Goal: Obtain resource: Obtain resource

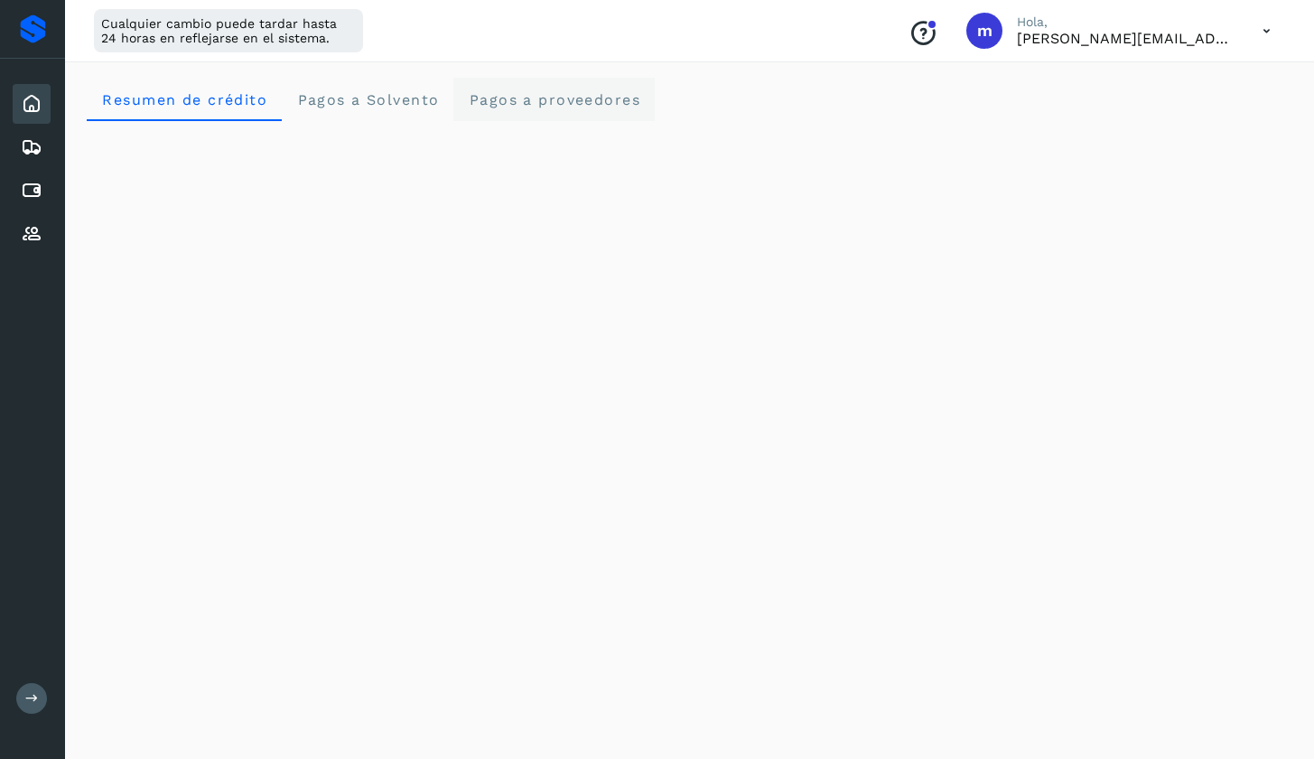
click at [561, 99] on span "Pagos a proveedores" at bounding box center [554, 99] width 173 height 17
click at [39, 20] on div at bounding box center [33, 28] width 26 height 29
click at [24, 697] on button at bounding box center [31, 698] width 31 height 31
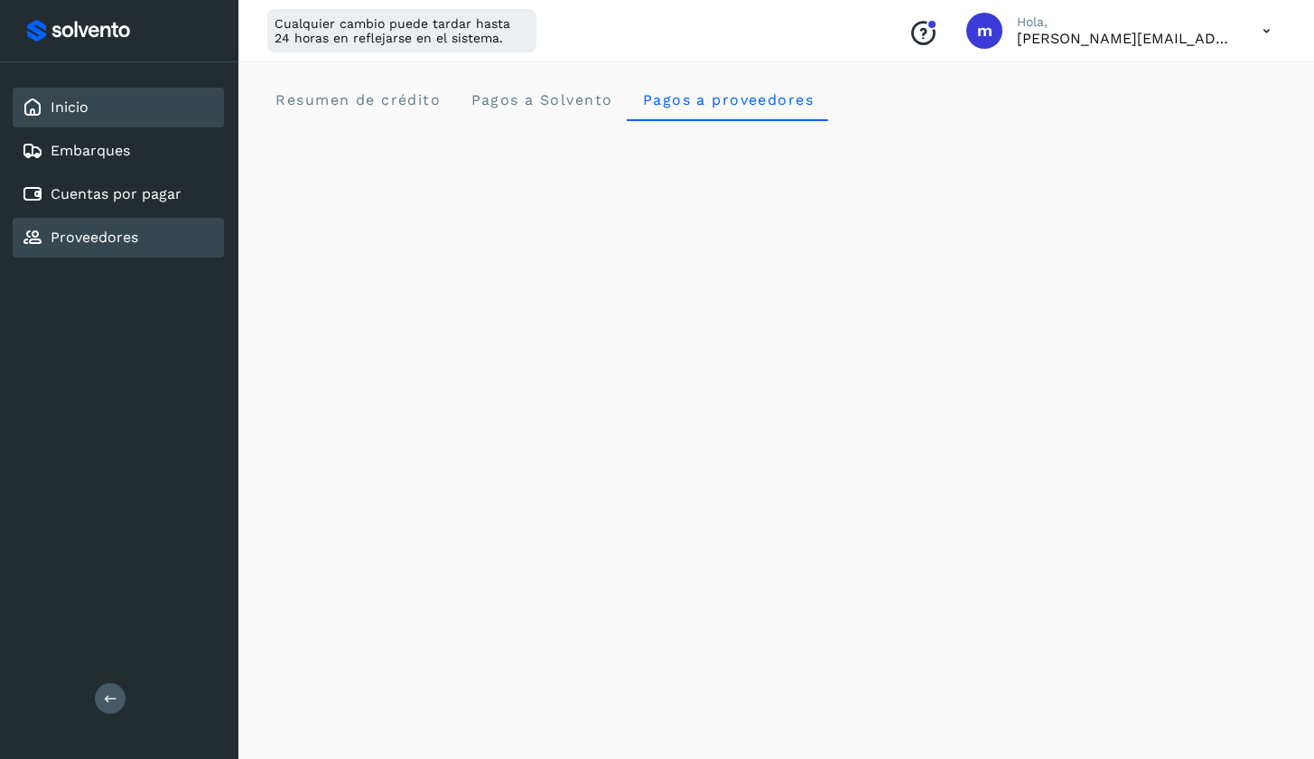
click at [131, 238] on link "Proveedores" at bounding box center [95, 237] width 88 height 17
click at [146, 239] on div "Proveedores" at bounding box center [118, 238] width 211 height 40
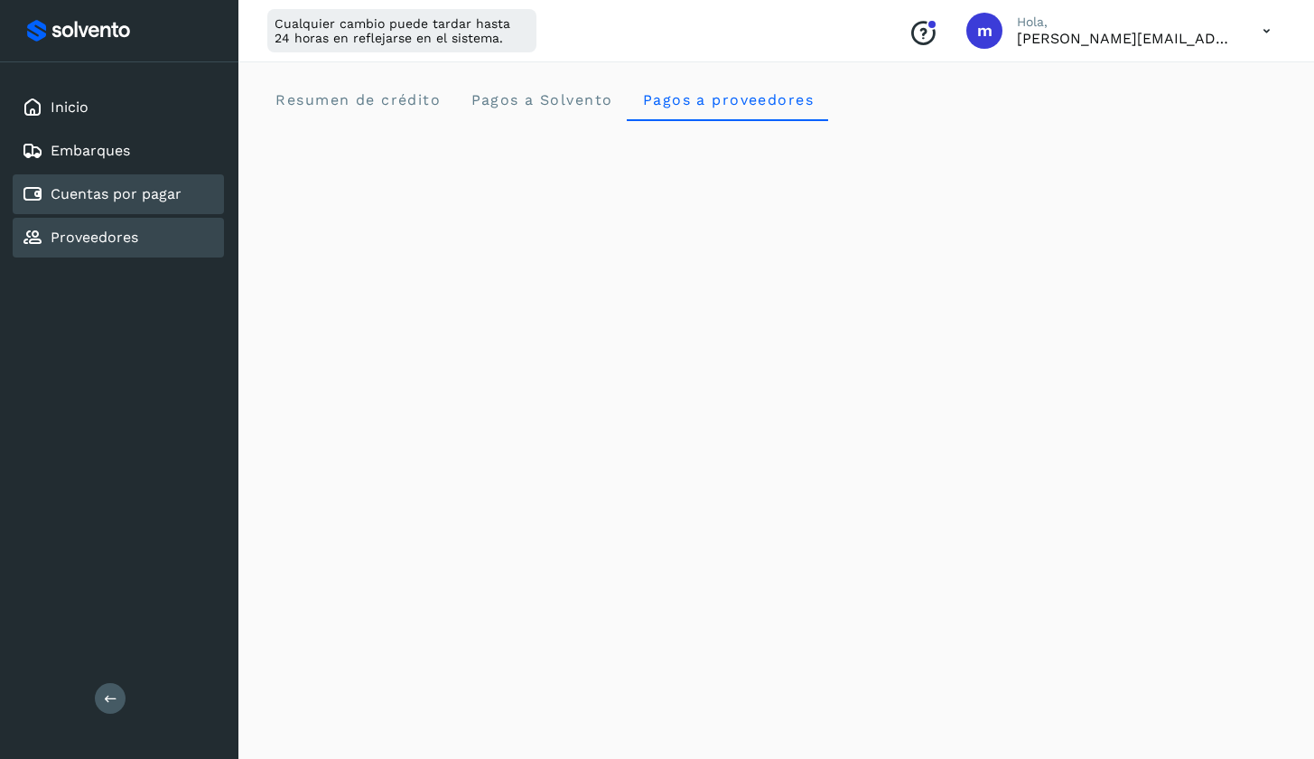
click at [125, 192] on link "Cuentas por pagar" at bounding box center [116, 193] width 131 height 17
click at [142, 189] on link "Cuentas por pagar" at bounding box center [116, 193] width 131 height 17
click at [124, 236] on link "Proveedores" at bounding box center [95, 237] width 88 height 17
click at [1263, 29] on icon at bounding box center [1266, 31] width 37 height 37
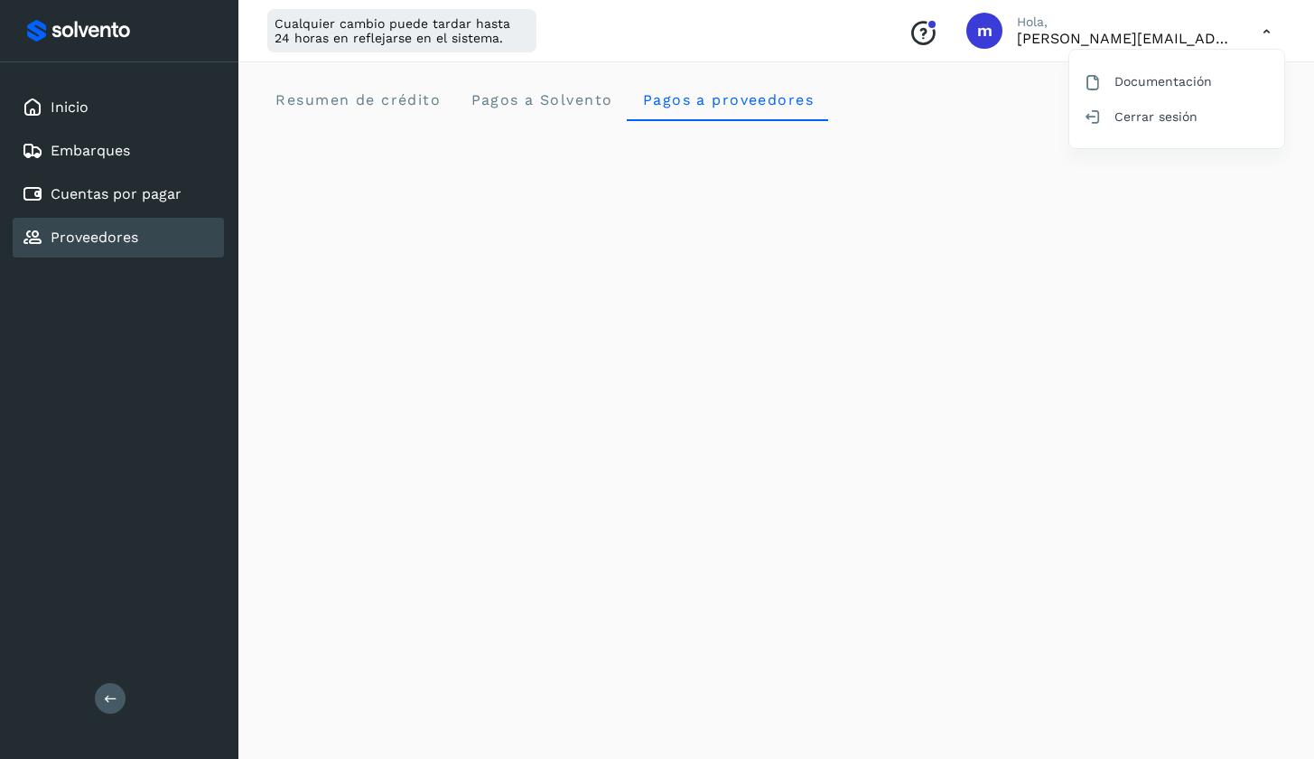
click at [793, 117] on div at bounding box center [657, 379] width 1314 height 759
click at [577, 98] on span "Pagos a Solvento" at bounding box center [541, 99] width 143 height 17
click at [347, 99] on span "Resumen de crédito" at bounding box center [358, 99] width 166 height 17
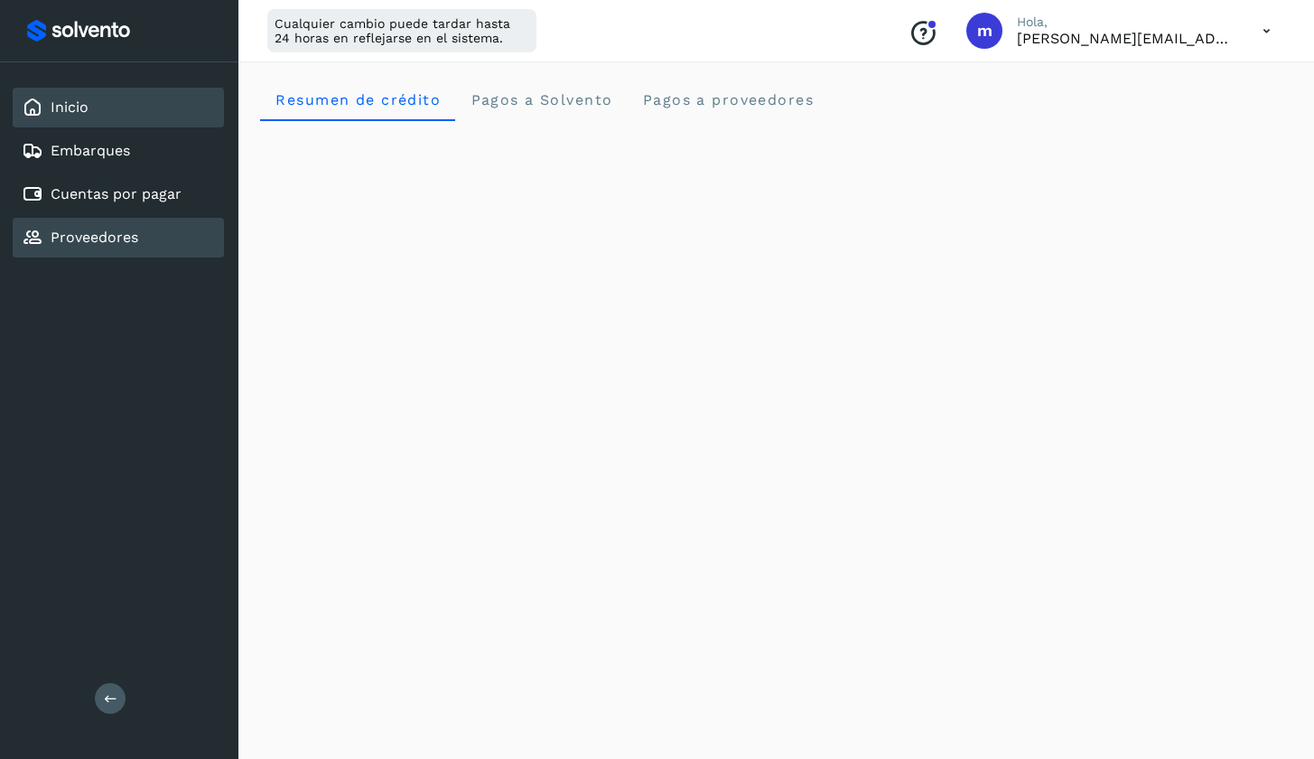
click at [88, 109] on link "Inicio" at bounding box center [70, 106] width 38 height 17
click at [75, 249] on div "Proveedores" at bounding box center [118, 238] width 211 height 40
click at [77, 245] on link "Proveedores" at bounding box center [95, 237] width 88 height 17
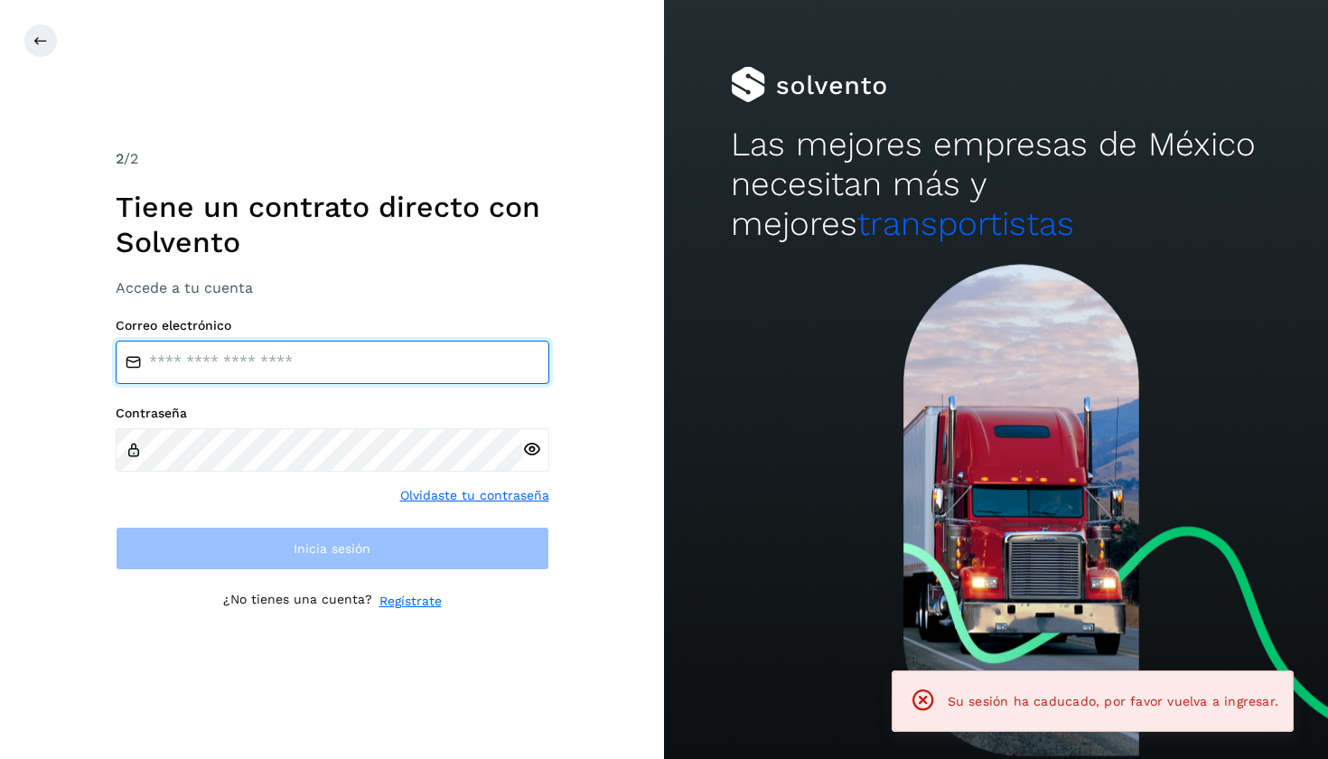
click at [334, 355] on input "email" at bounding box center [333, 362] width 434 height 43
type input "**********"
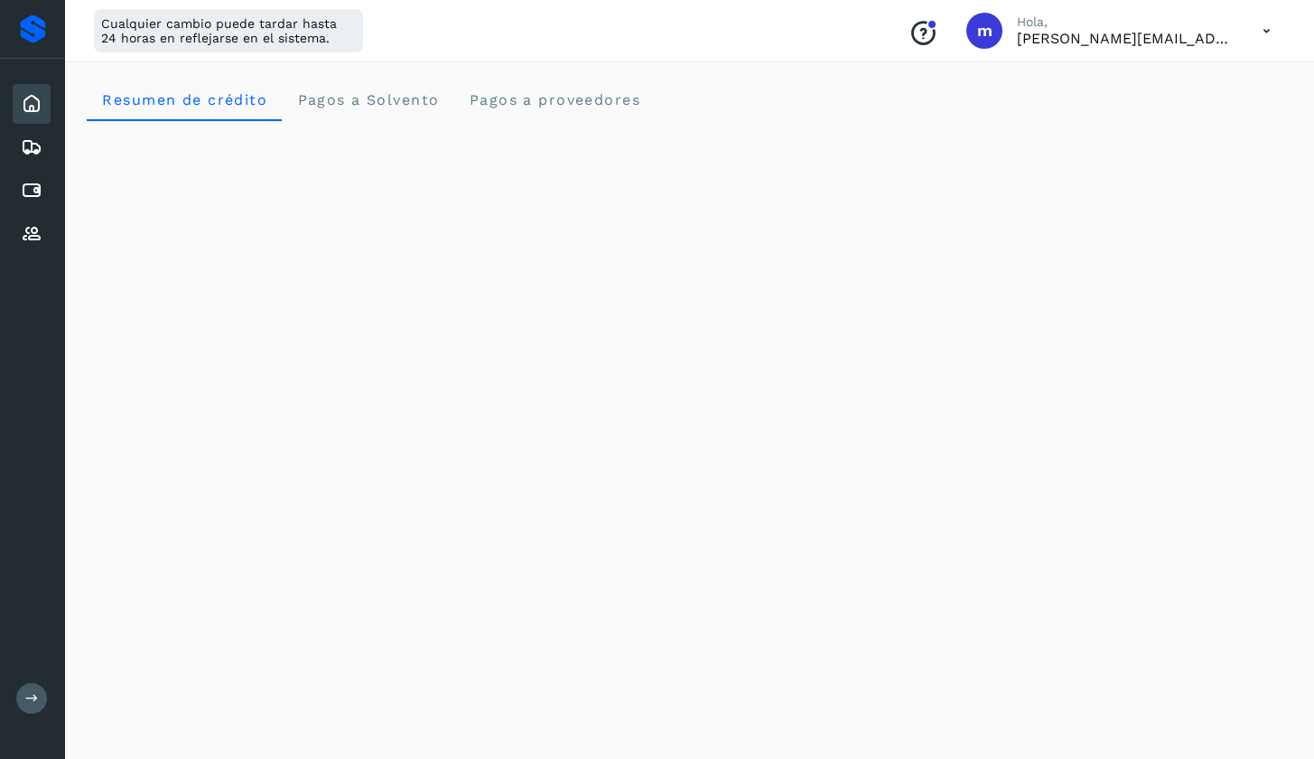
click at [25, 715] on div "Inicio Embarques Cuentas por pagar Proveedores Salir" at bounding box center [32, 379] width 65 height 759
click at [36, 692] on icon at bounding box center [32, 699] width 14 height 14
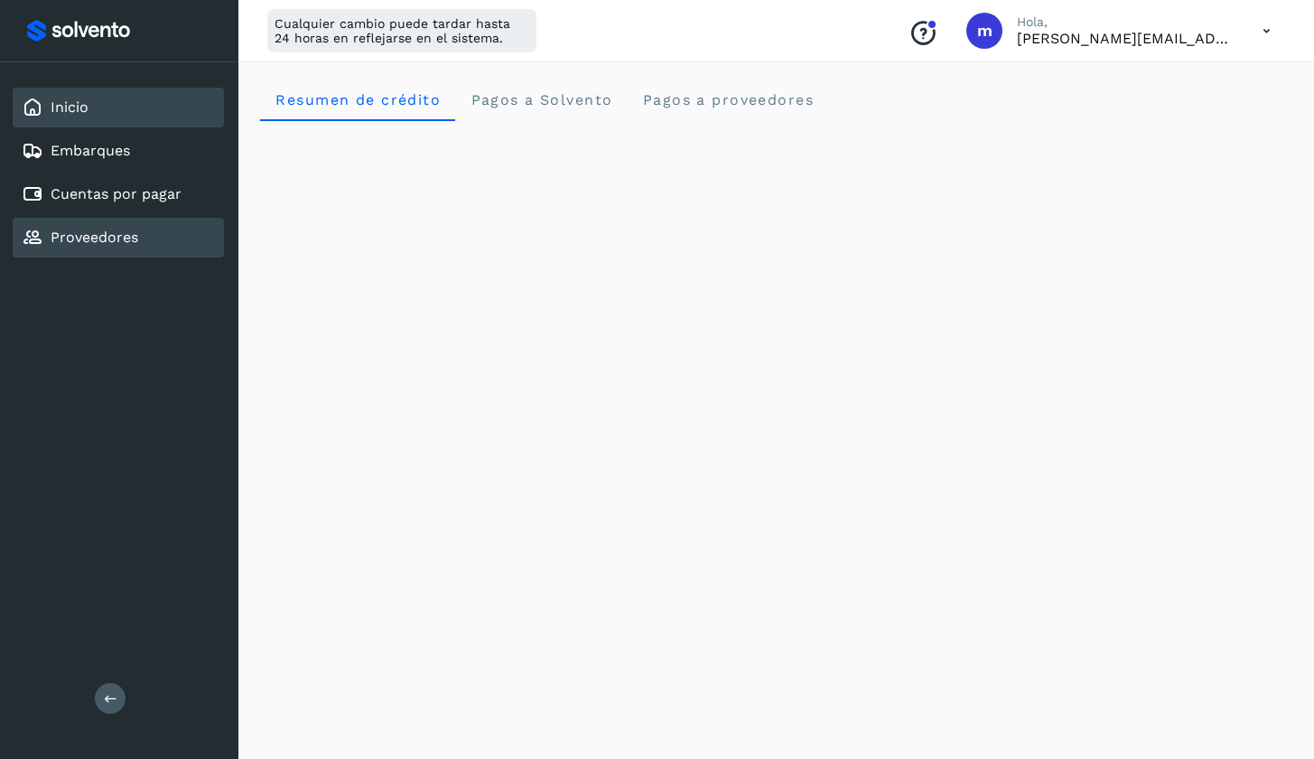
click at [108, 246] on link "Proveedores" at bounding box center [95, 237] width 88 height 17
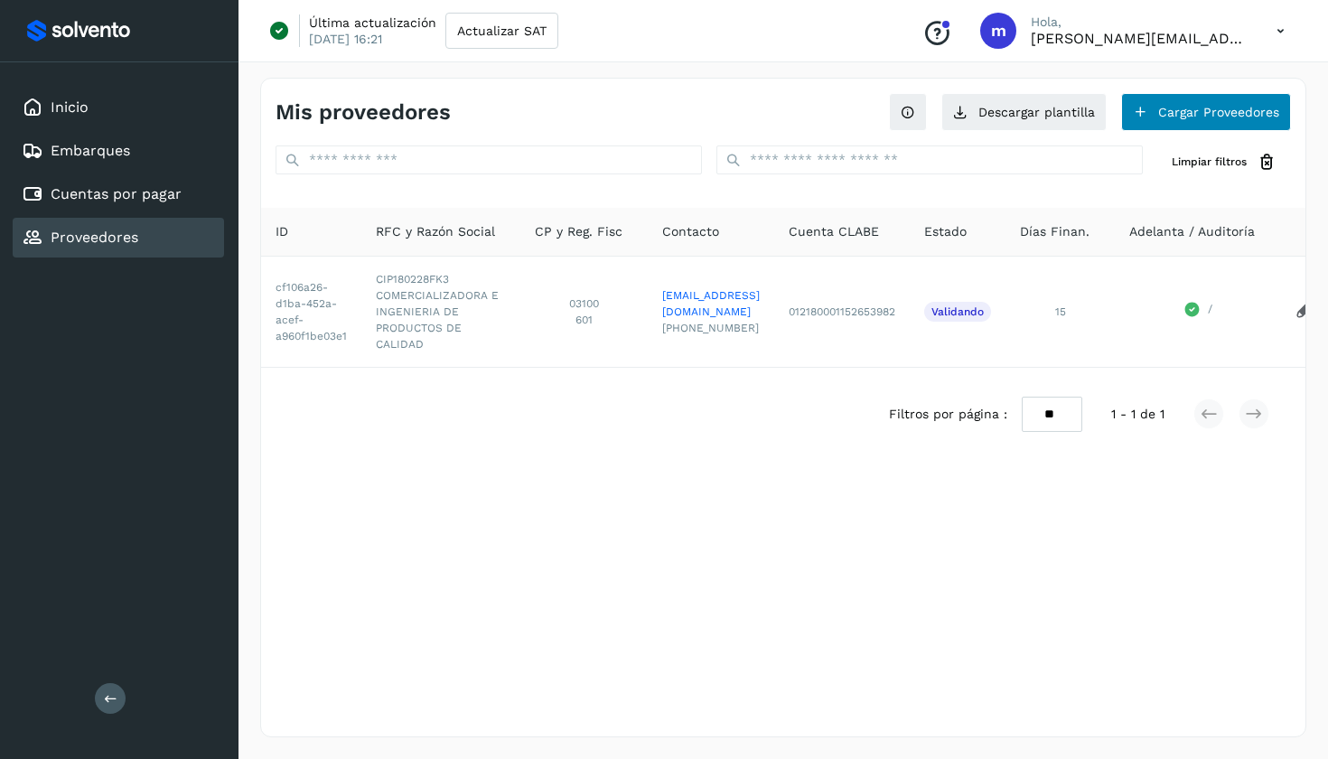
click at [1207, 110] on button "Cargar Proveedores" at bounding box center [1206, 112] width 170 height 38
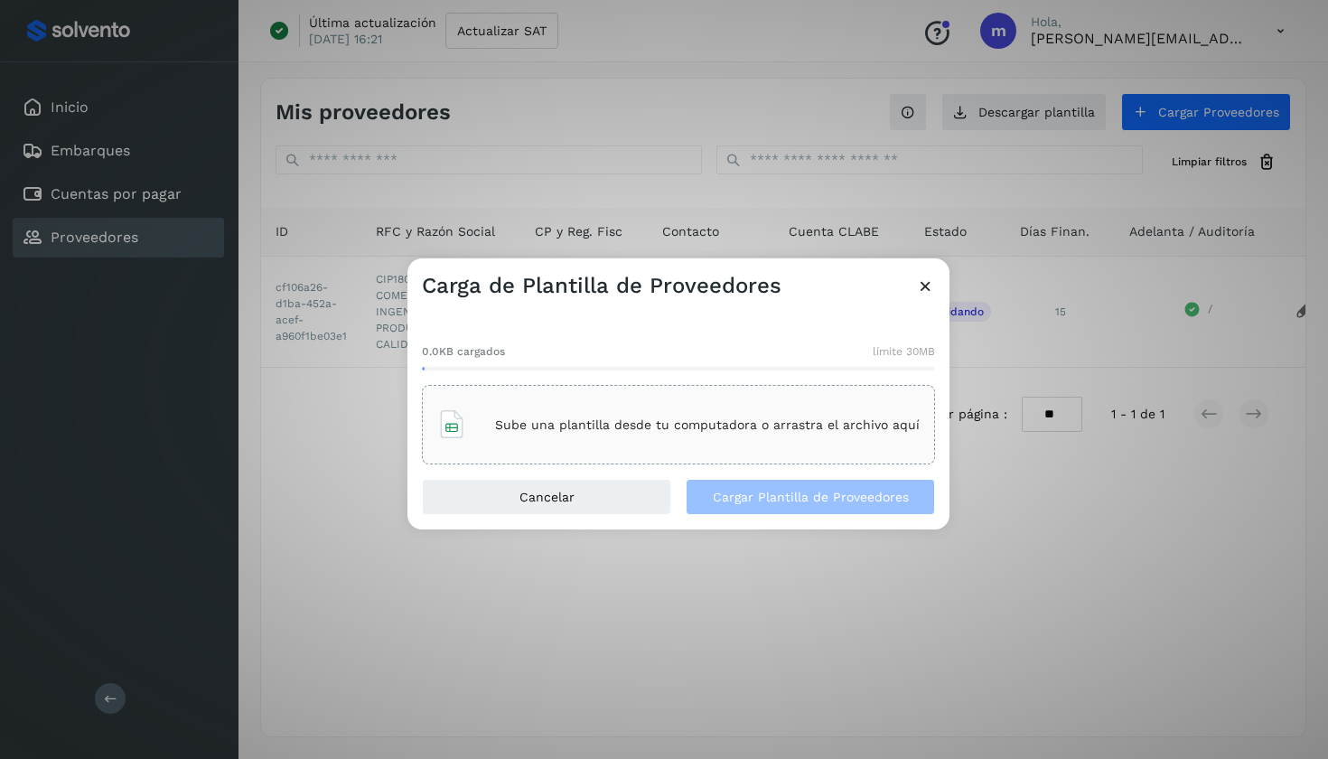
click at [1041, 153] on div "Carga de Plantilla de Proveedores 0.0KB cargados límite 30MB Sube una plantilla…" at bounding box center [664, 379] width 1328 height 759
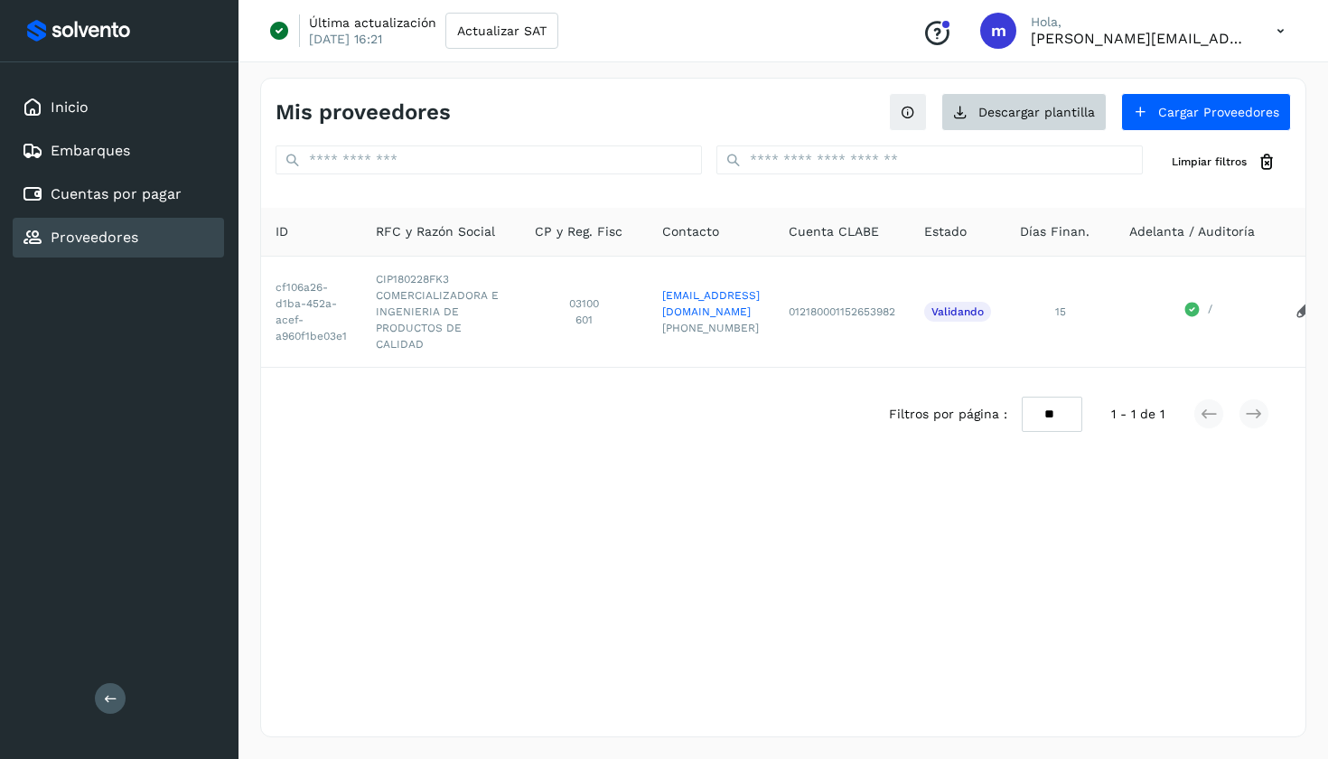
click at [998, 112] on button "Descargar plantilla" at bounding box center [1023, 112] width 165 height 38
